Goal: Information Seeking & Learning: Compare options

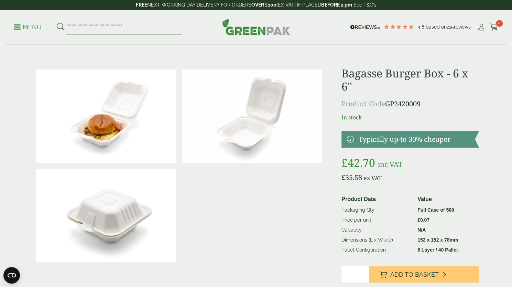
click at [111, 26] on input "search" at bounding box center [123, 27] width 115 height 14
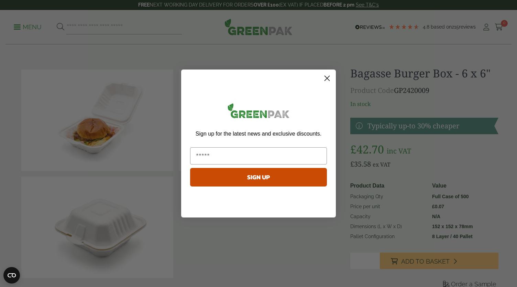
click at [331, 76] on div "Close dialog Sign up for the latest news and exclusive discounts. SIGN UP ******" at bounding box center [258, 143] width 155 height 148
click at [331, 76] on circle "Close dialog" at bounding box center [326, 78] width 11 height 11
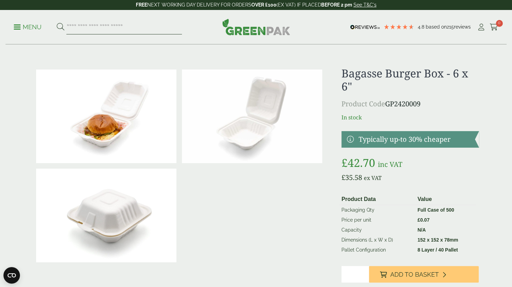
click at [83, 28] on input "search" at bounding box center [123, 27] width 115 height 14
type input "*******"
click at [57, 23] on button at bounding box center [61, 27] width 8 height 9
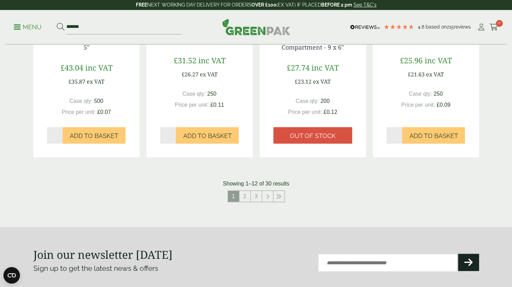
scroll to position [687, 0]
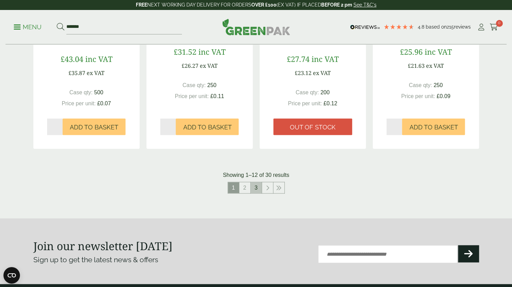
click at [258, 189] on link "3" at bounding box center [256, 187] width 11 height 11
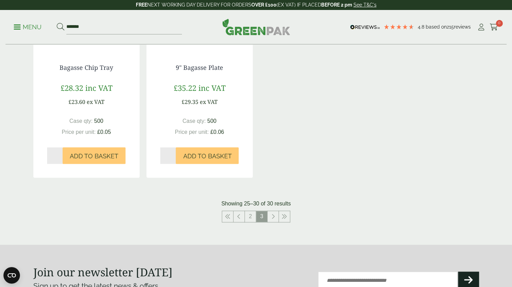
scroll to position [516, 0]
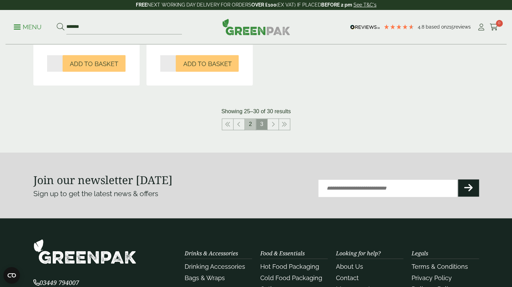
click at [250, 125] on link "2" at bounding box center [250, 124] width 11 height 11
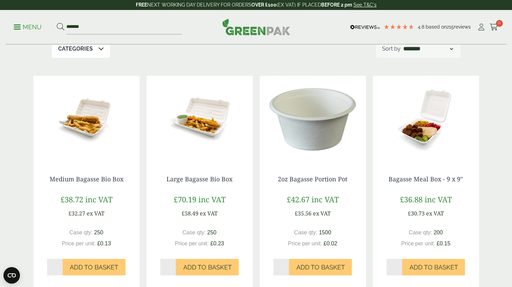
scroll to position [137, 0]
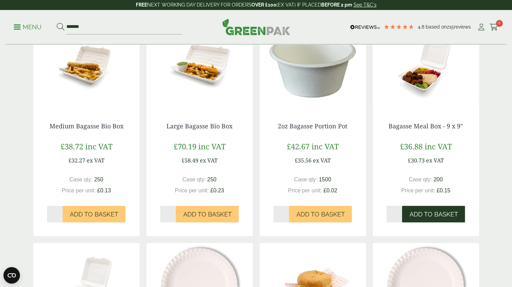
click at [427, 213] on span "Add to Basket" at bounding box center [433, 214] width 48 height 8
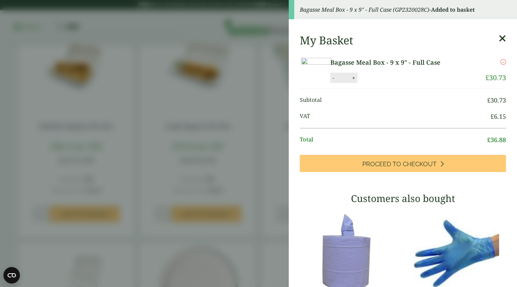
click at [499, 36] on icon at bounding box center [502, 39] width 7 height 10
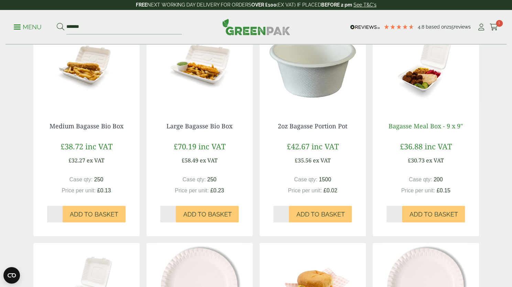
click at [434, 124] on link "Bagasse Meal Box - 9 x 9"" at bounding box center [425, 126] width 74 height 8
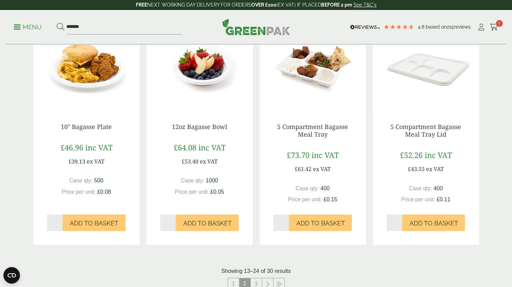
scroll to position [687, 0]
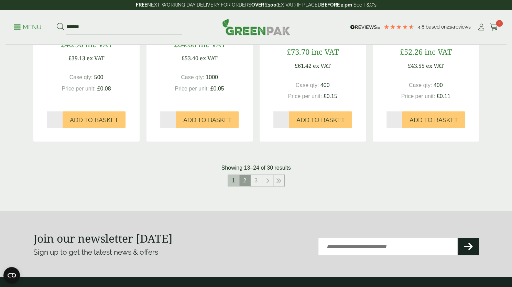
click at [236, 181] on link "1" at bounding box center [233, 180] width 11 height 11
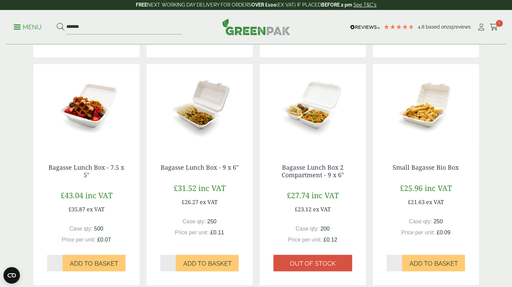
scroll to position [550, 0]
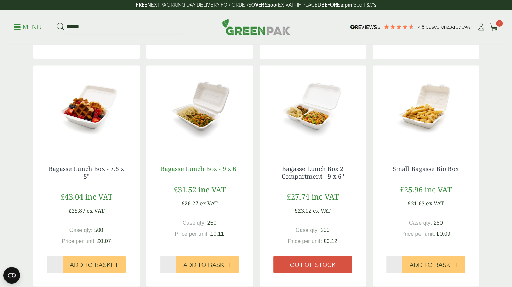
click at [196, 169] on link "Bagasse Lunch Box - 9 x 6"" at bounding box center [200, 168] width 78 height 8
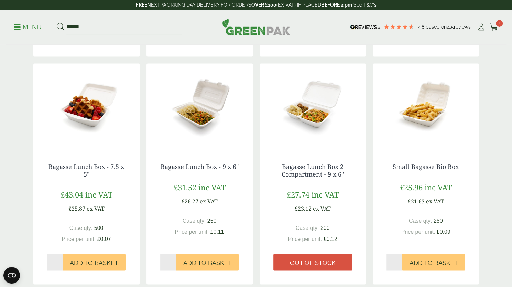
scroll to position [516, 0]
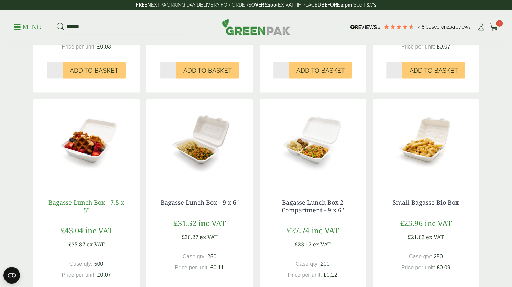
click at [82, 203] on link "Bagasse Lunch Box - 7.5 x 5"" at bounding box center [86, 206] width 76 height 16
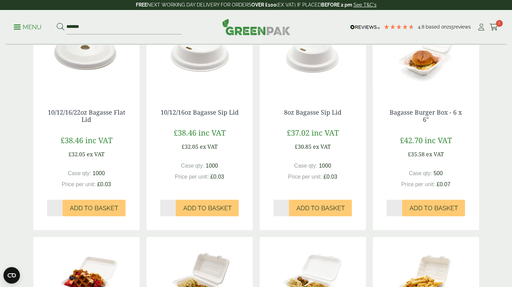
scroll to position [344, 0]
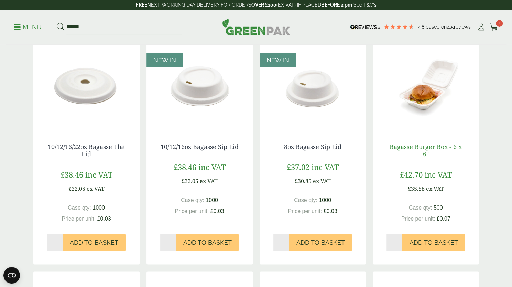
click at [418, 145] on link "Bagasse Burger Box - 6 x 6"" at bounding box center [425, 150] width 72 height 16
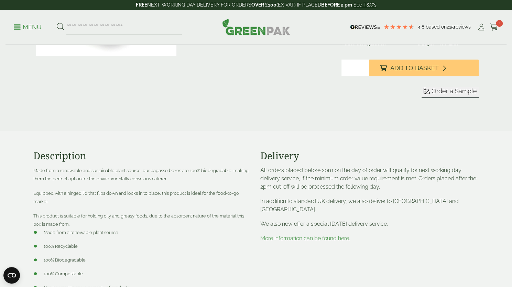
scroll to position [206, 0]
